Goal: Information Seeking & Learning: Learn about a topic

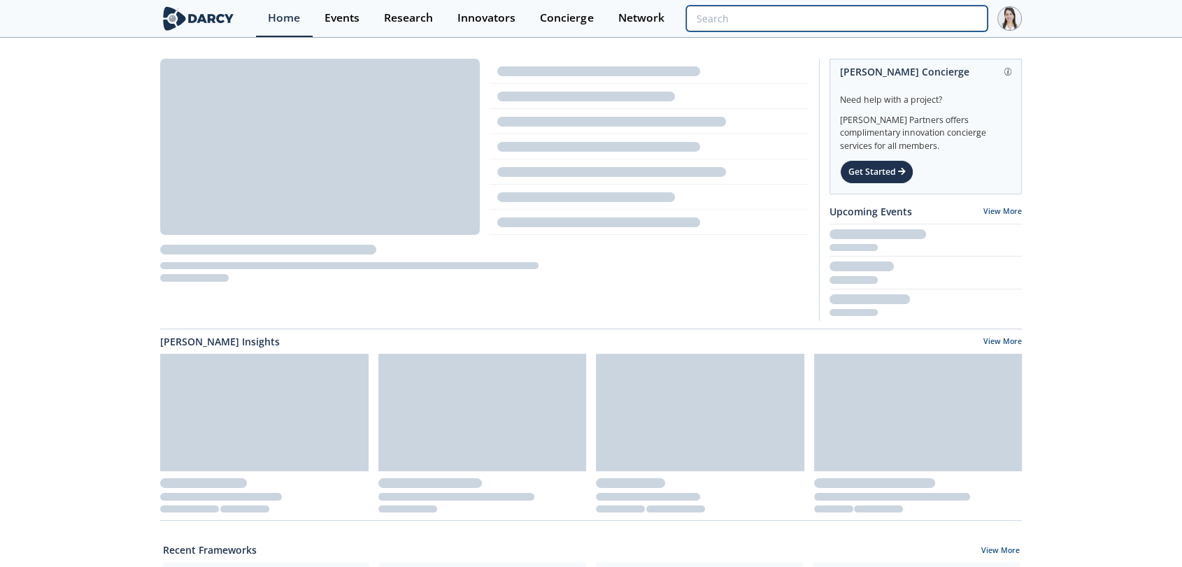
click at [956, 20] on input "search" at bounding box center [837, 19] width 302 height 26
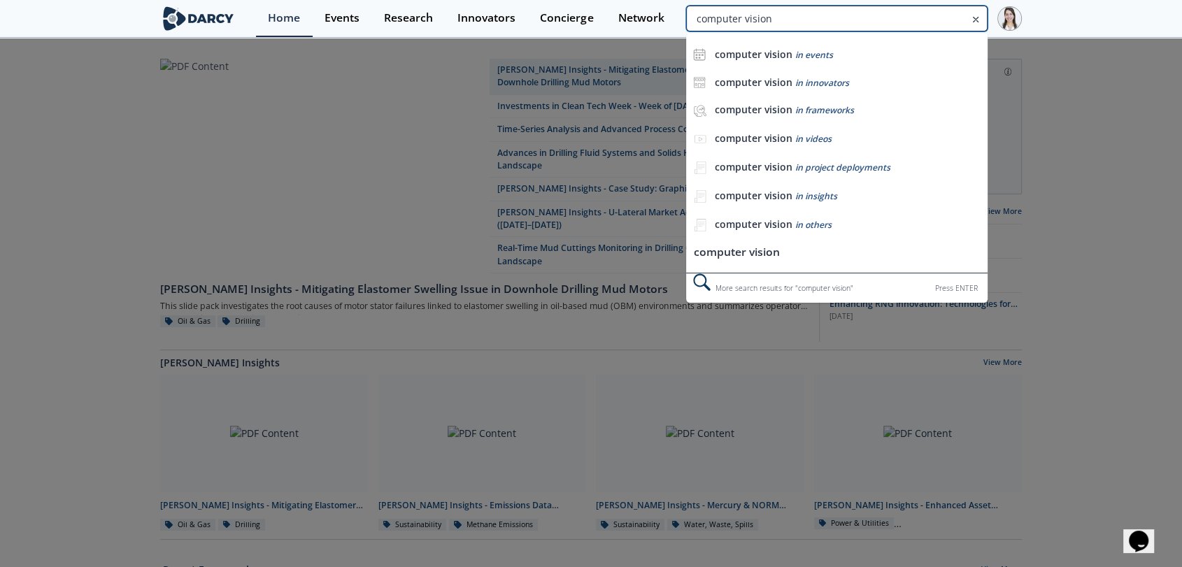
type input "computer vision"
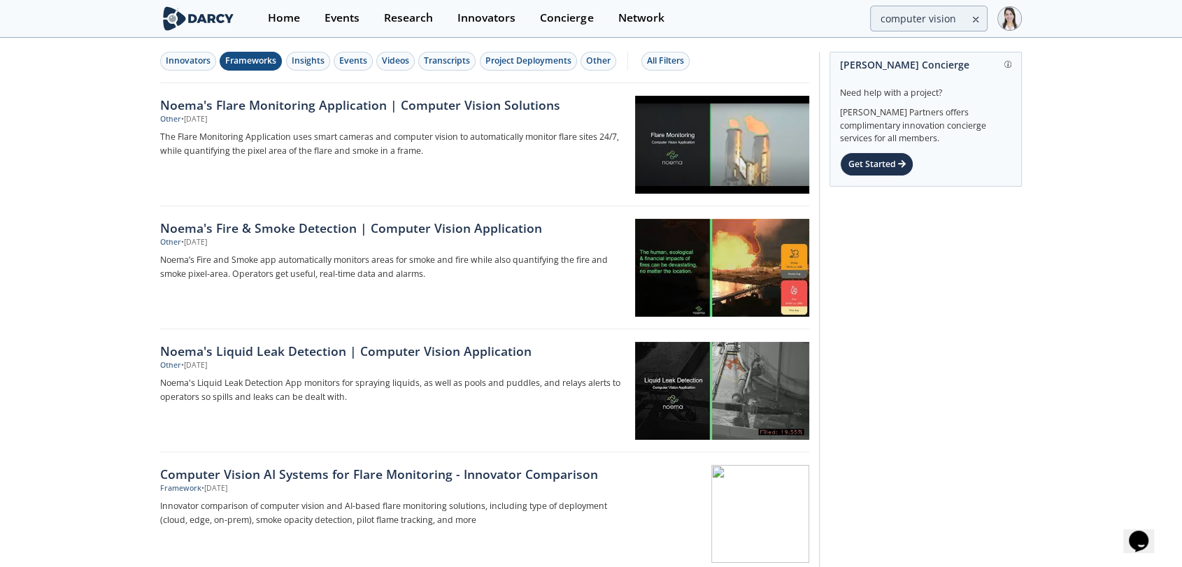
click at [276, 56] on button "Frameworks" at bounding box center [251, 61] width 62 height 19
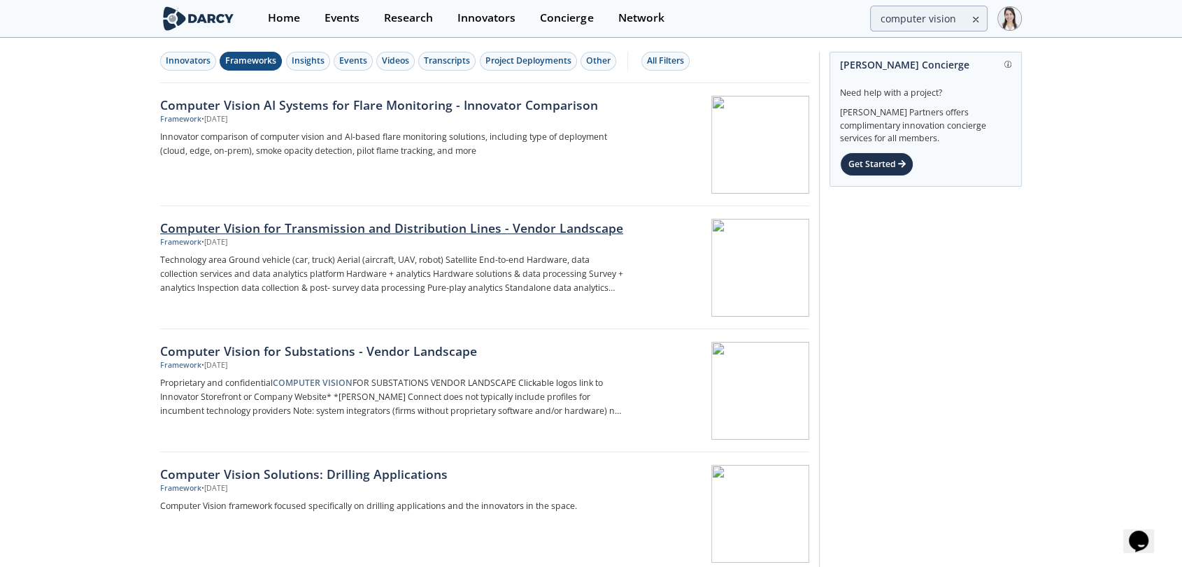
click link "Computer Vision for Transmission and Distribution Lines - Vendor Landscape Fram…" at bounding box center [484, 267] width 649 height 123
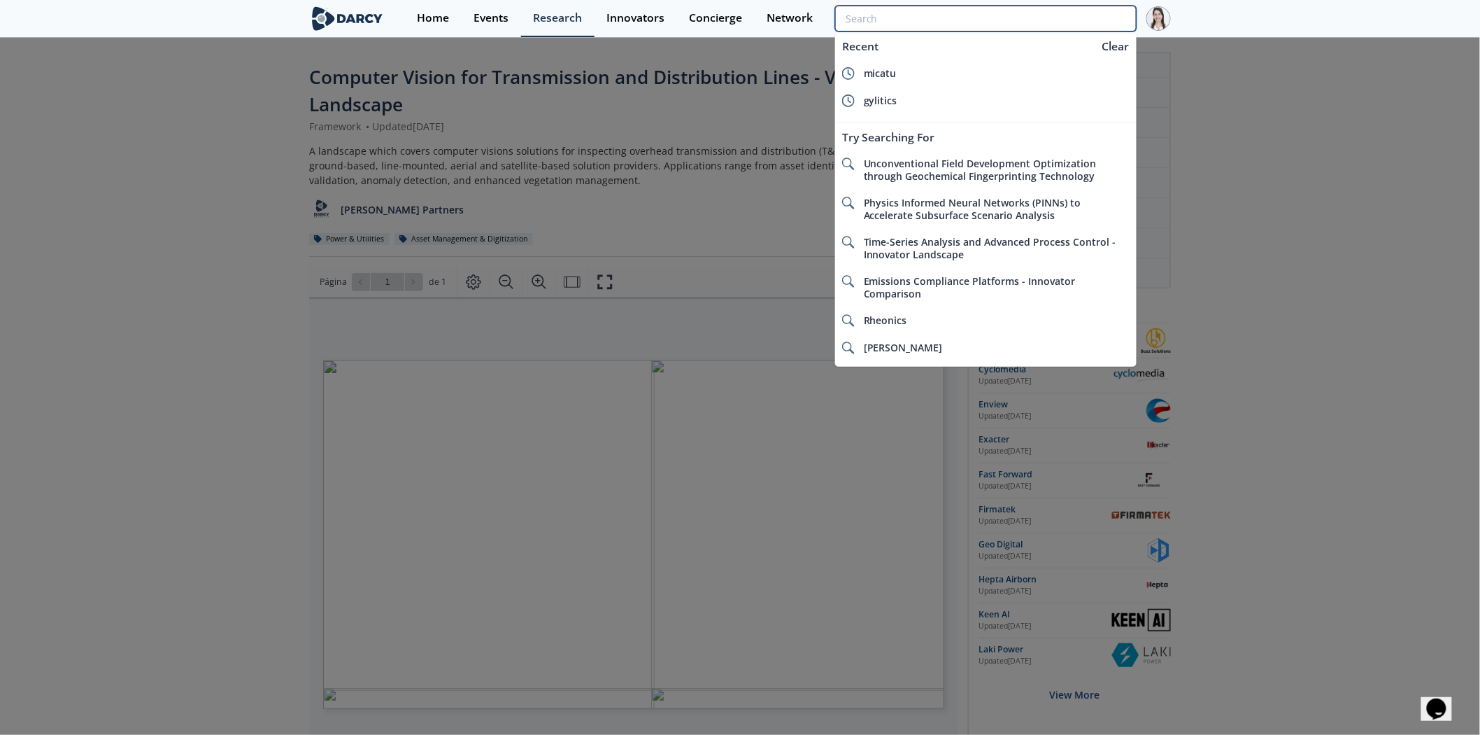
click at [1040, 17] on input "search" at bounding box center [986, 19] width 302 height 26
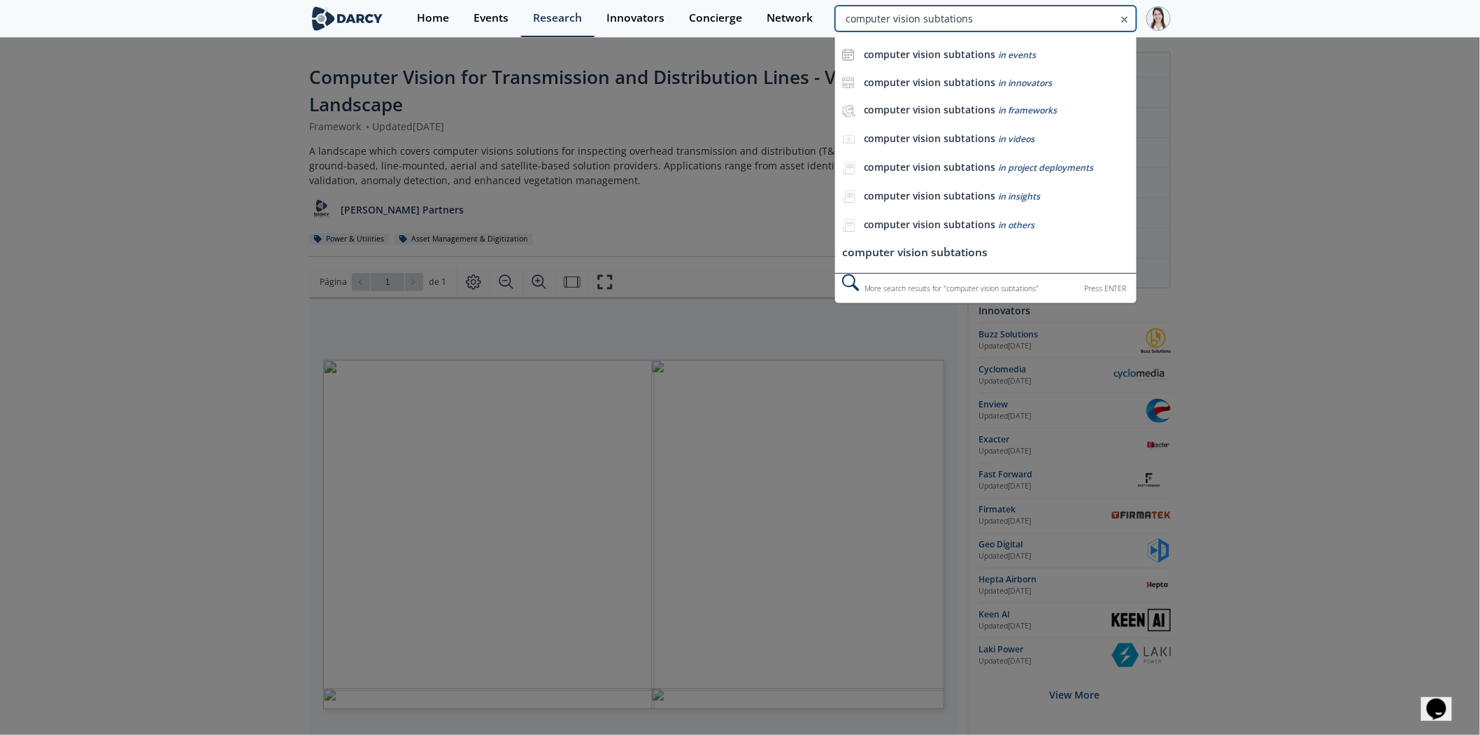
type input "computer vision subtations"
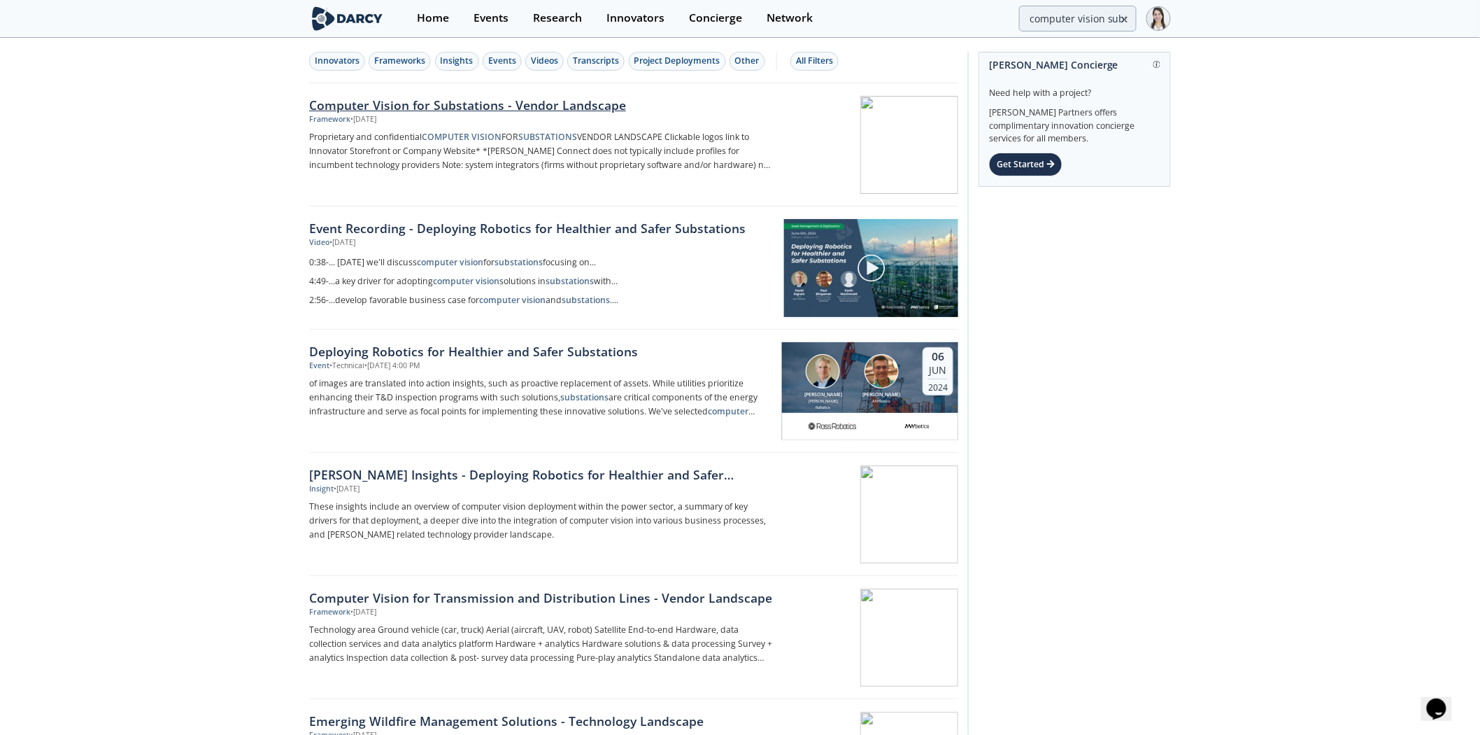
click at [625, 108] on div "Computer Vision for Substations - Vendor Landscape" at bounding box center [540, 105] width 463 height 18
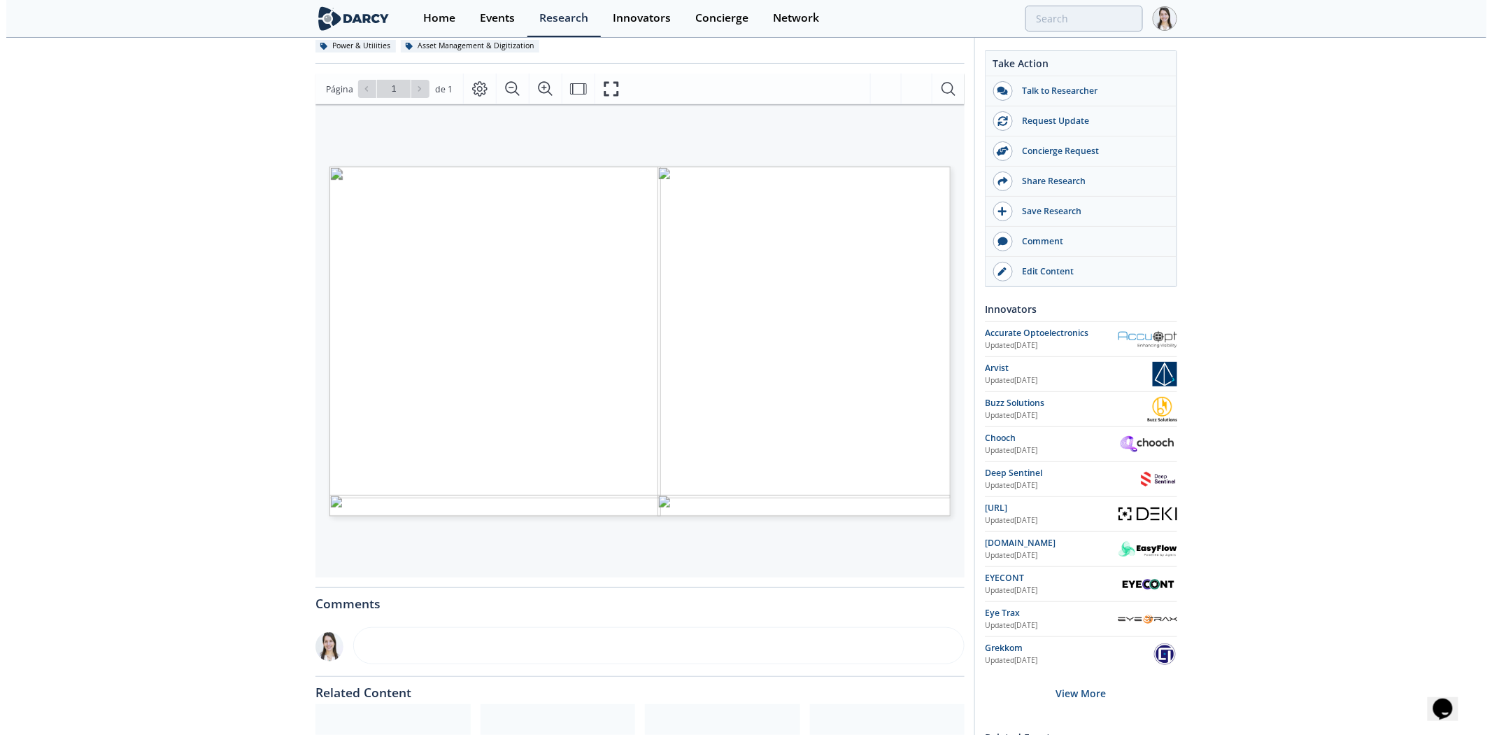
scroll to position [155, 0]
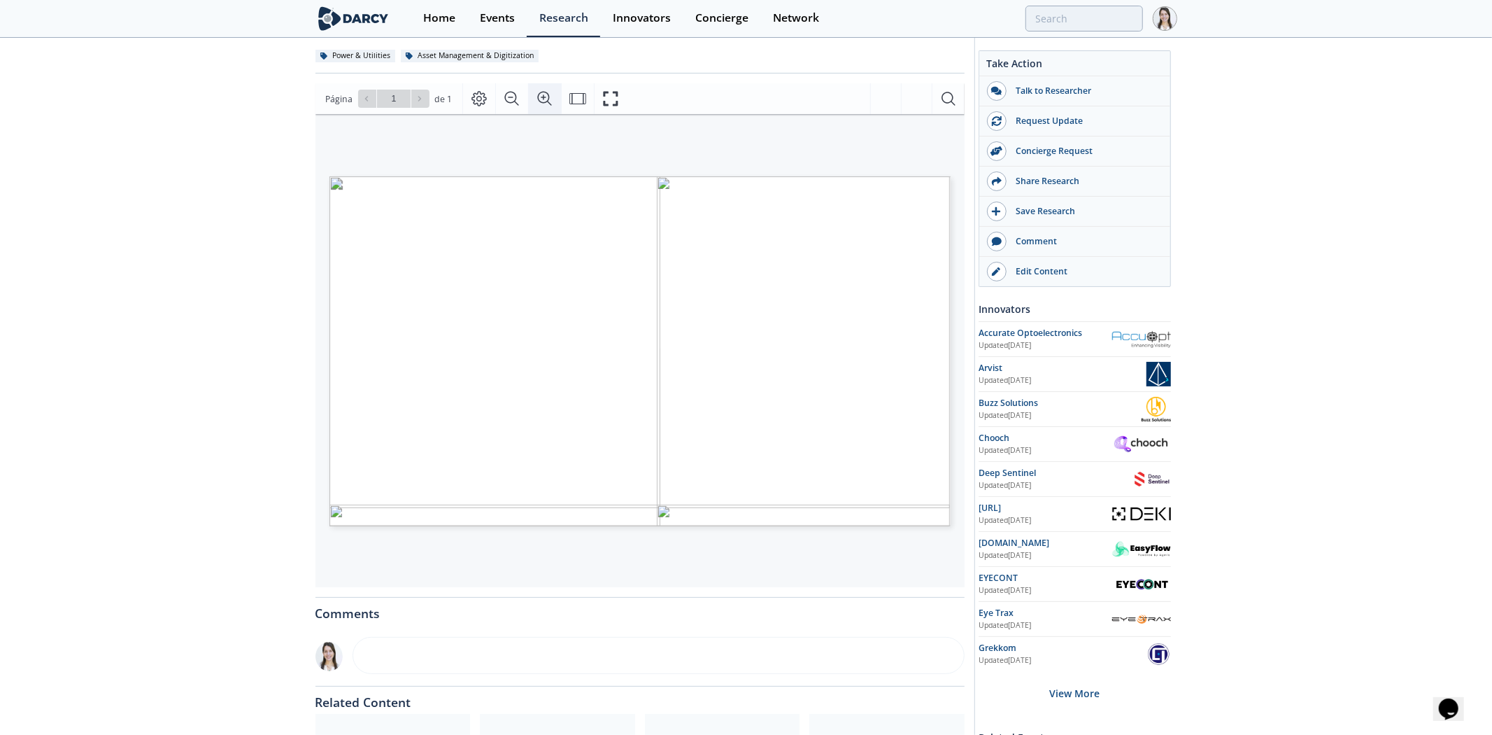
click at [537, 101] on icon "Acercar" at bounding box center [545, 98] width 17 height 17
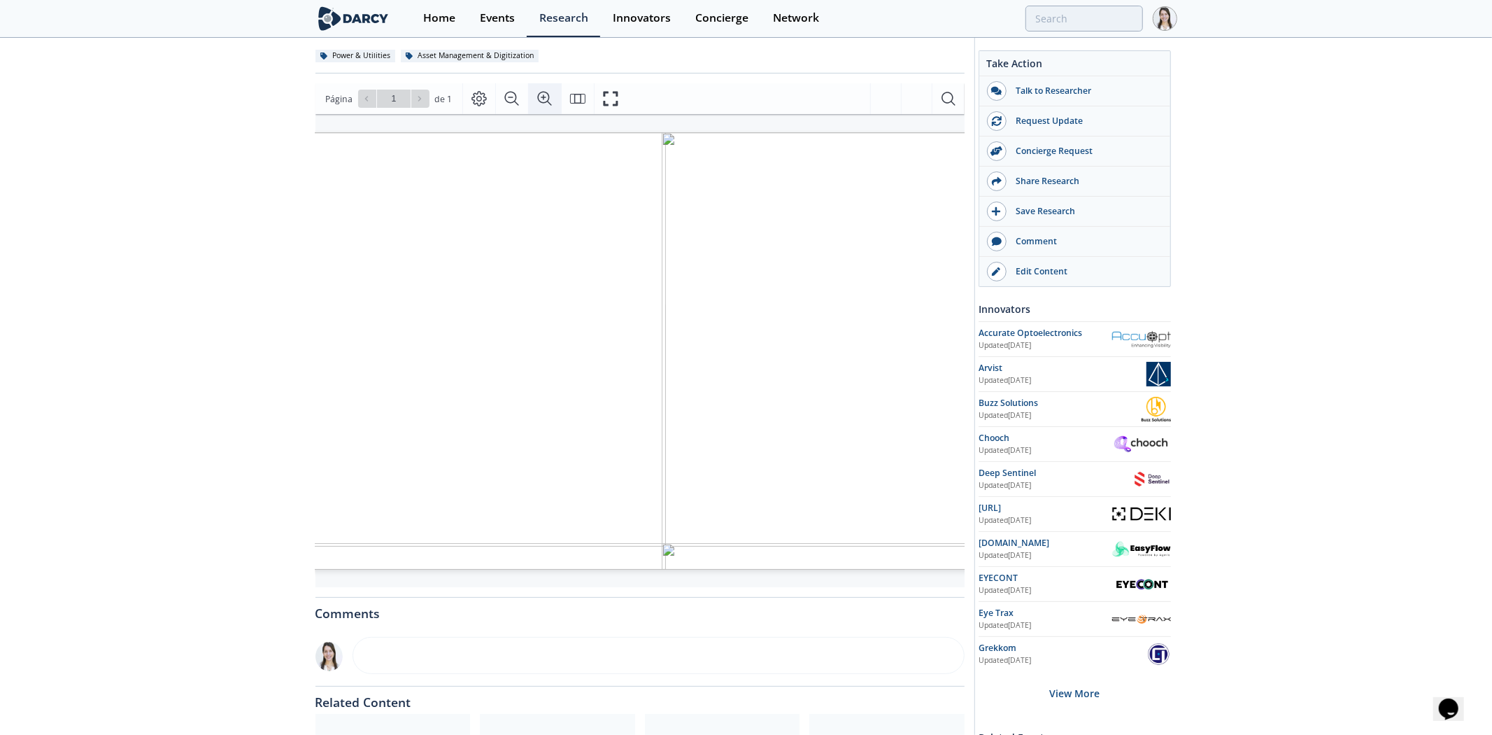
click at [537, 101] on icon "Acercar" at bounding box center [545, 98] width 17 height 17
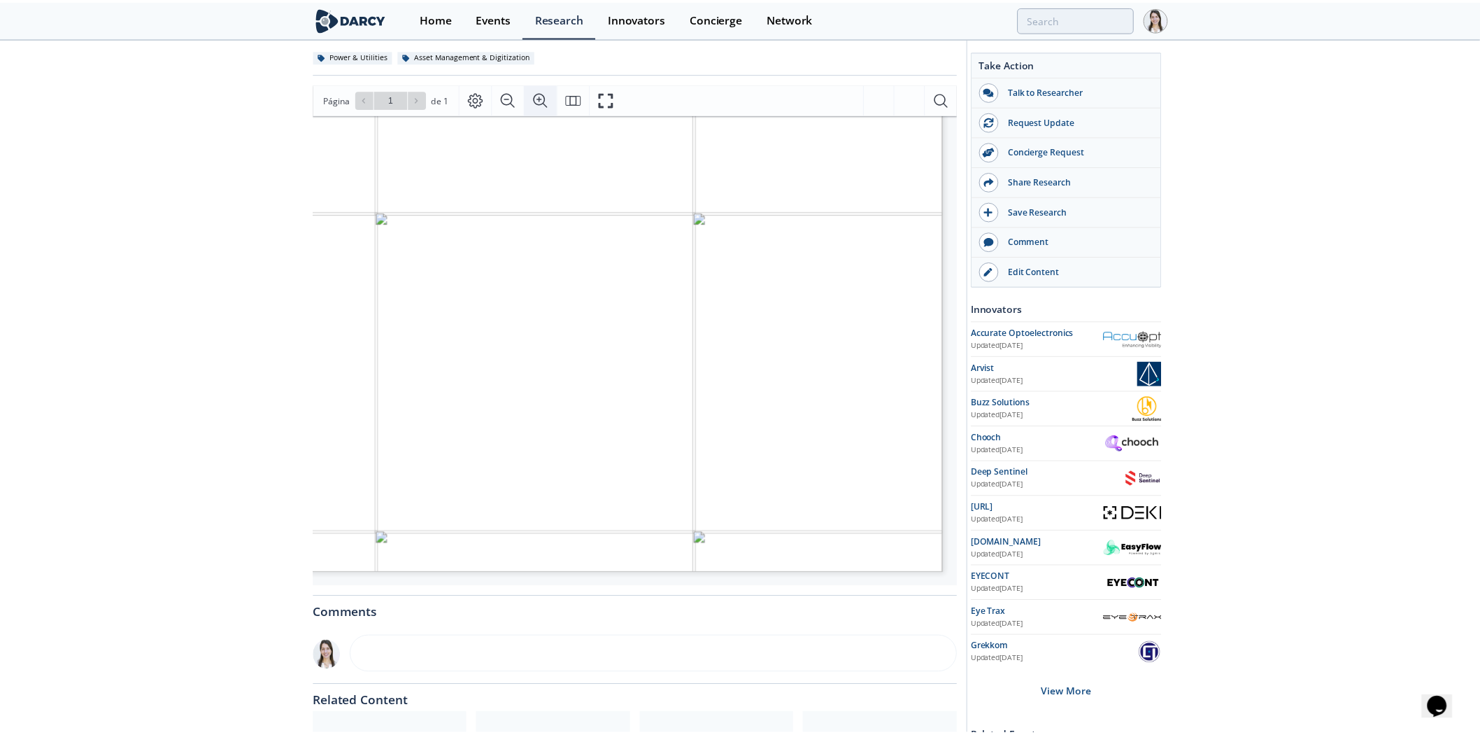
scroll to position [249, 604]
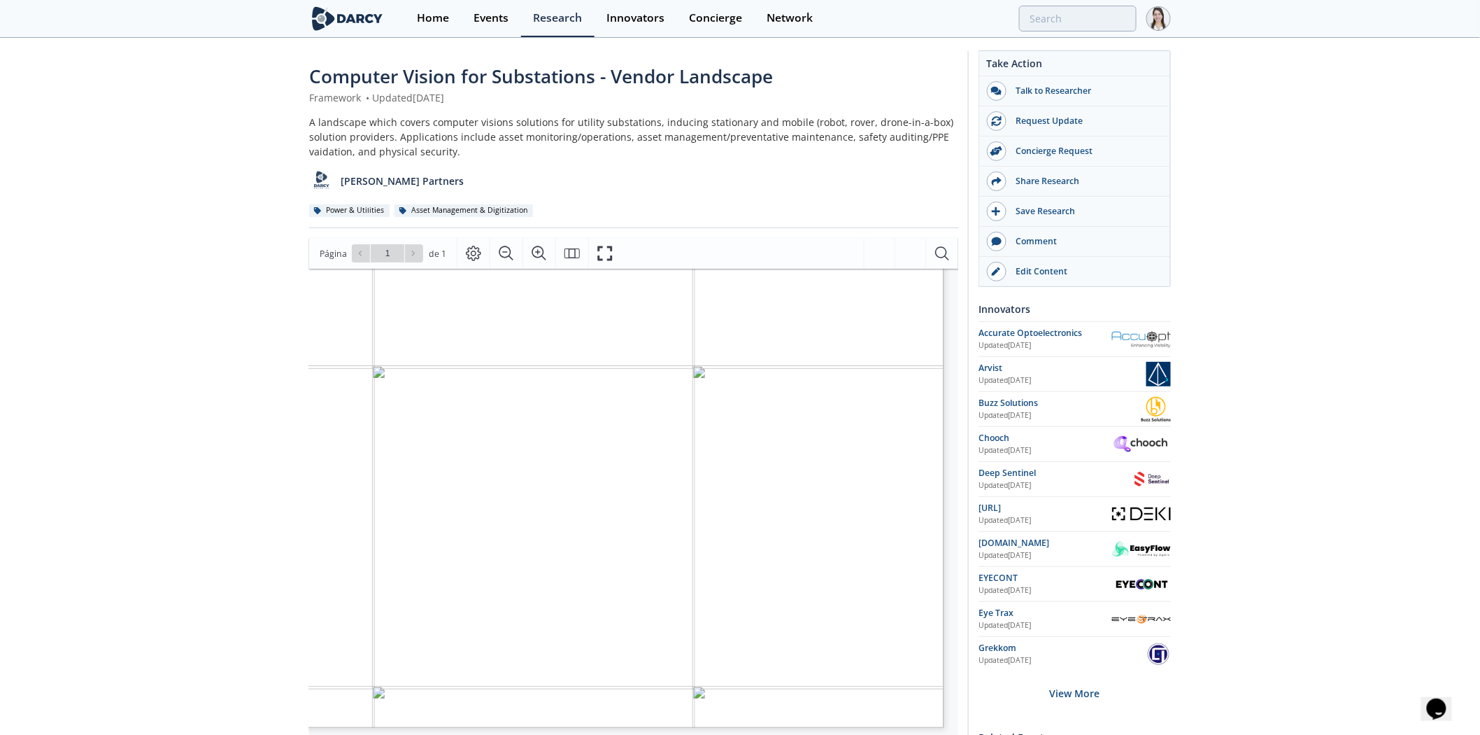
scroll to position [0, 0]
click at [1040, 8] on input "search" at bounding box center [986, 19] width 302 height 26
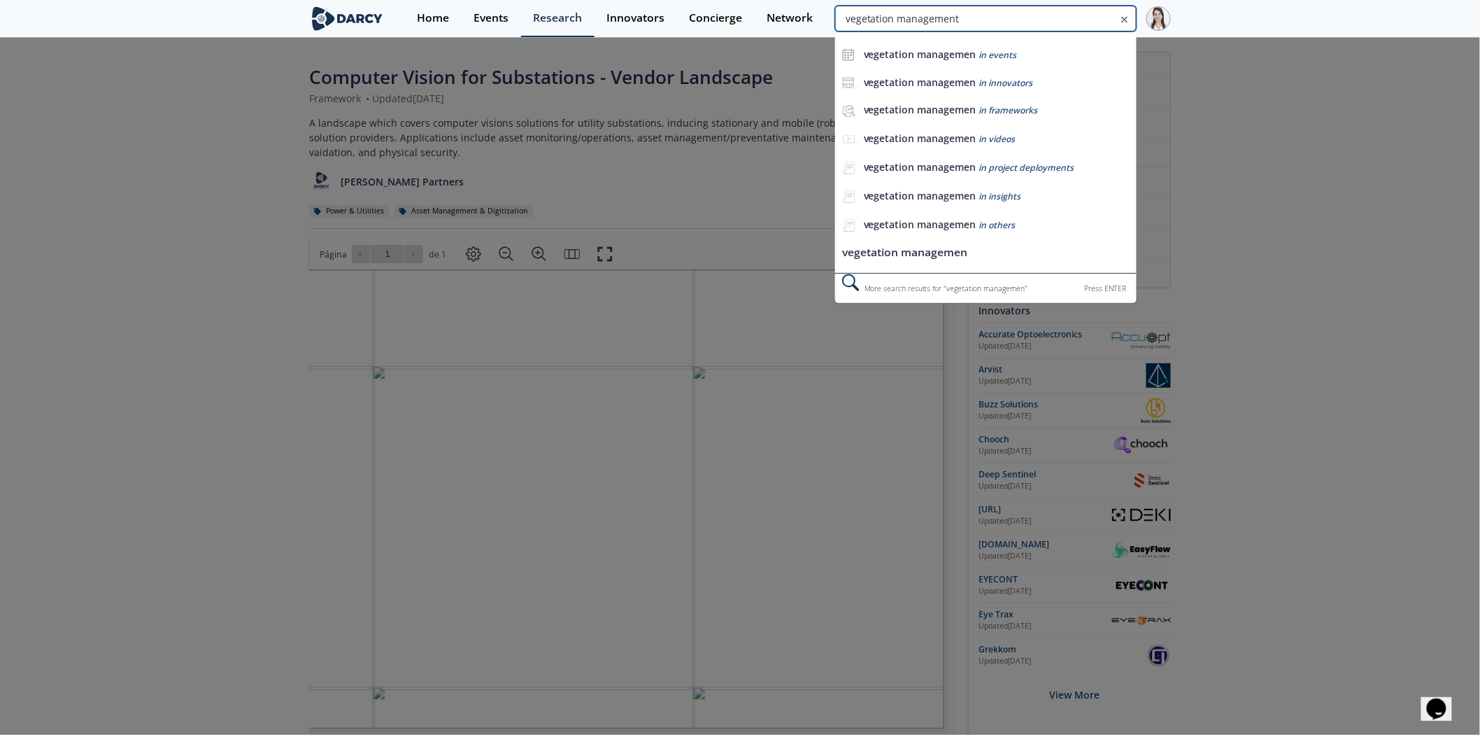
type input "vegetation management"
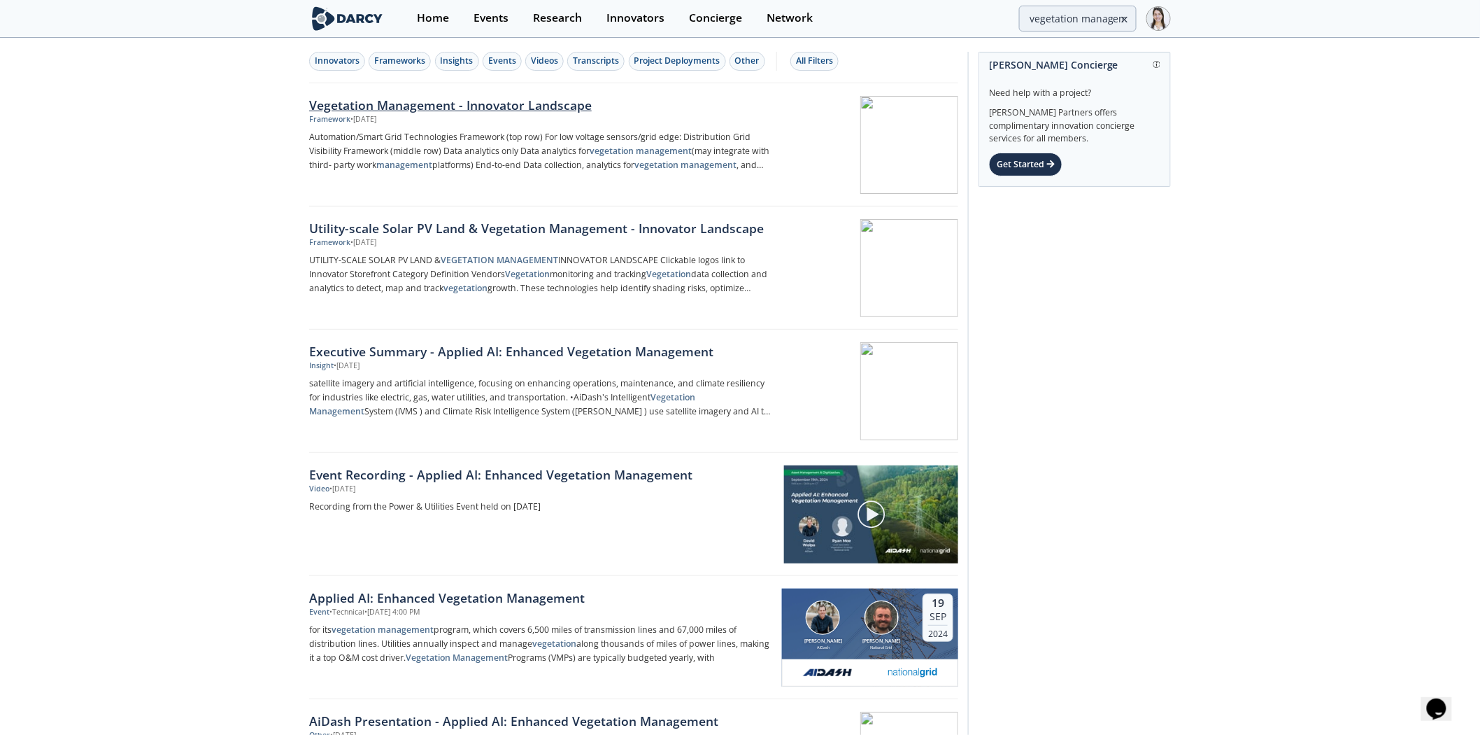
click at [331, 93] on link "Vegetation Management - Innovator Landscape Framework • [DATE] Automation/Smart…" at bounding box center [633, 144] width 649 height 123
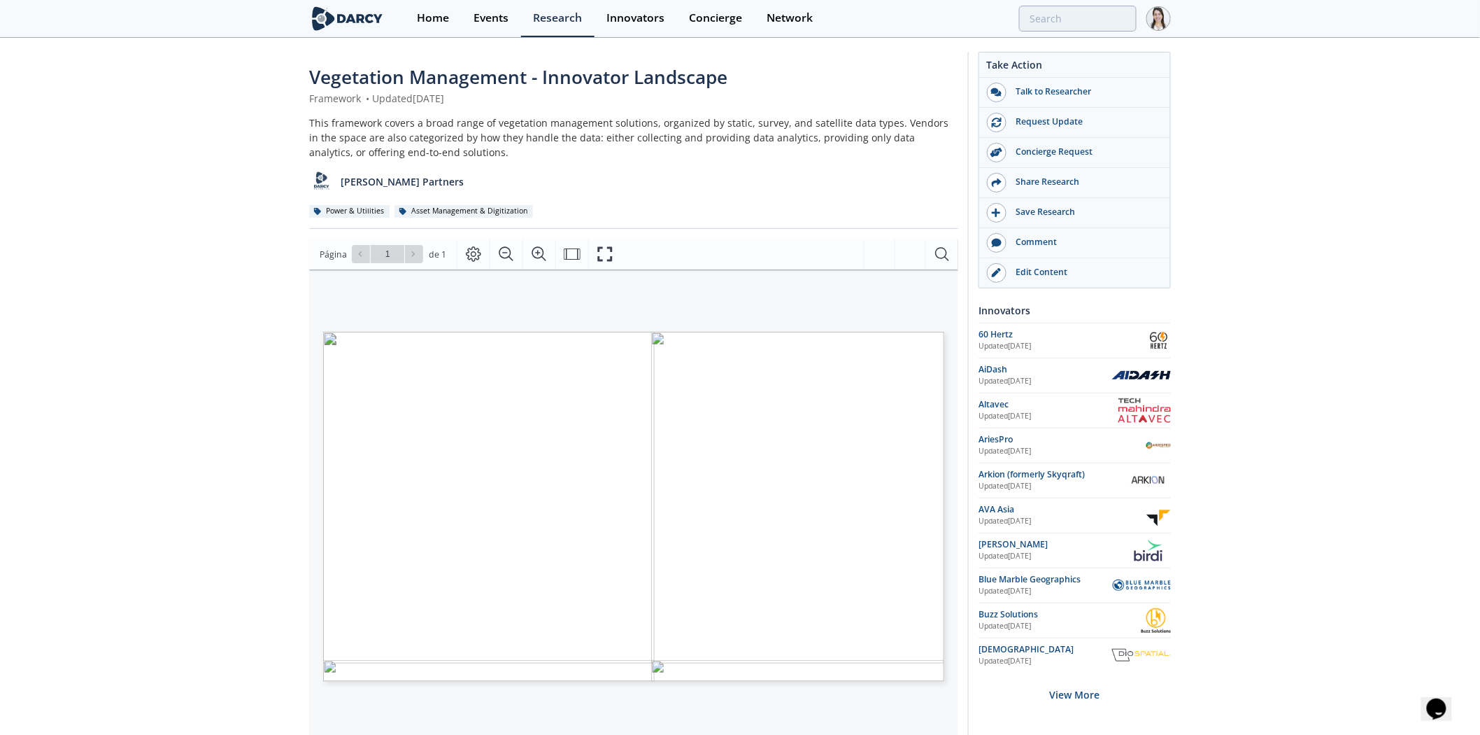
scroll to position [78, 0]
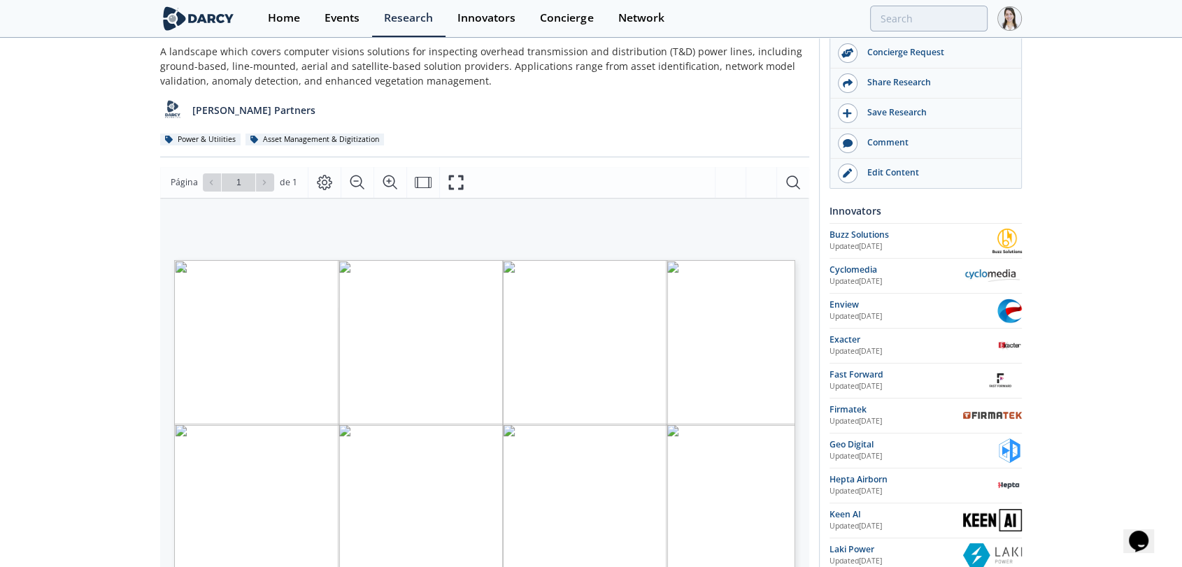
scroll to position [311, 0]
